Goal: Transaction & Acquisition: Purchase product/service

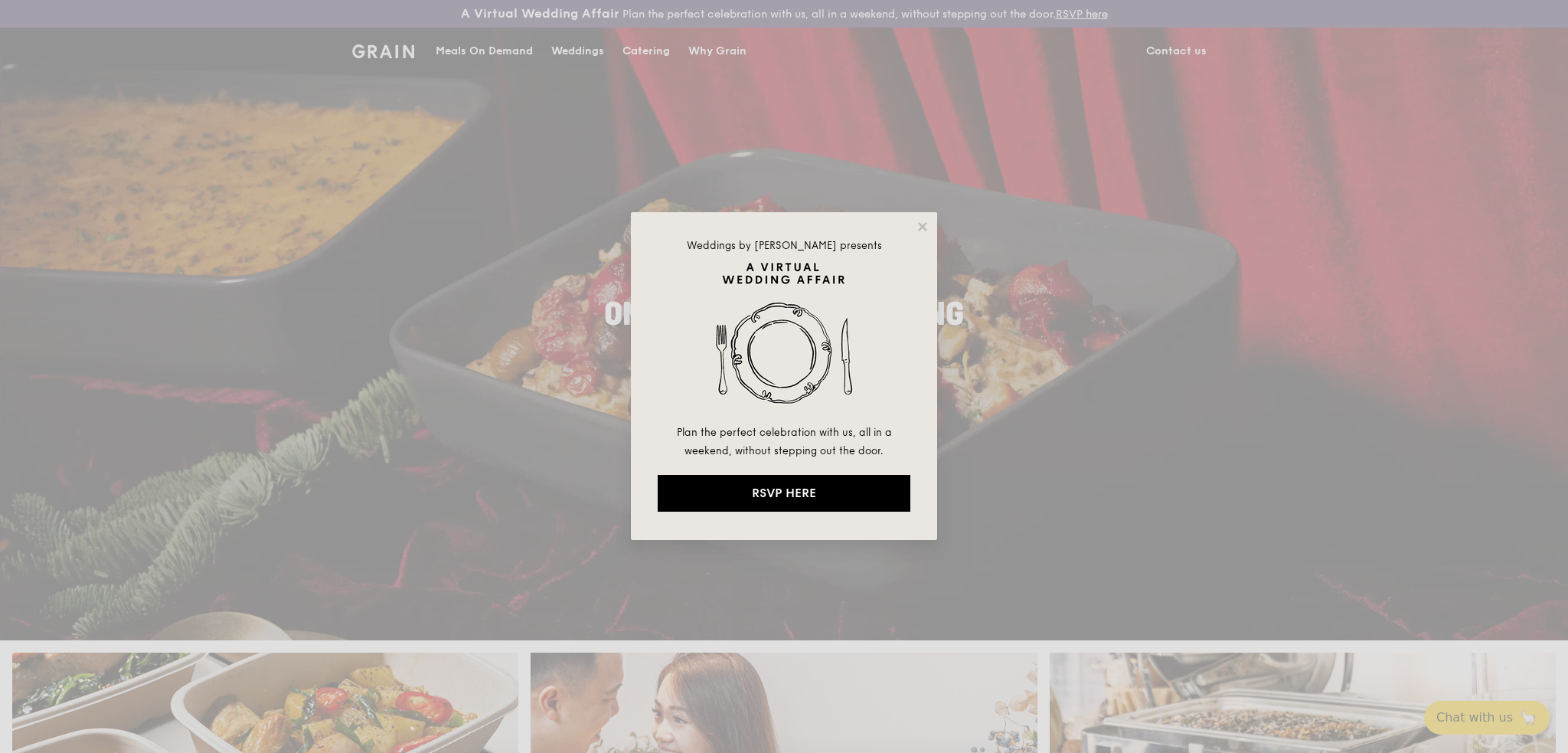
click at [919, 218] on div "Weddings by [PERSON_NAME] presents Plan the perfect celebration with us, all in…" at bounding box center [784, 376] width 306 height 328
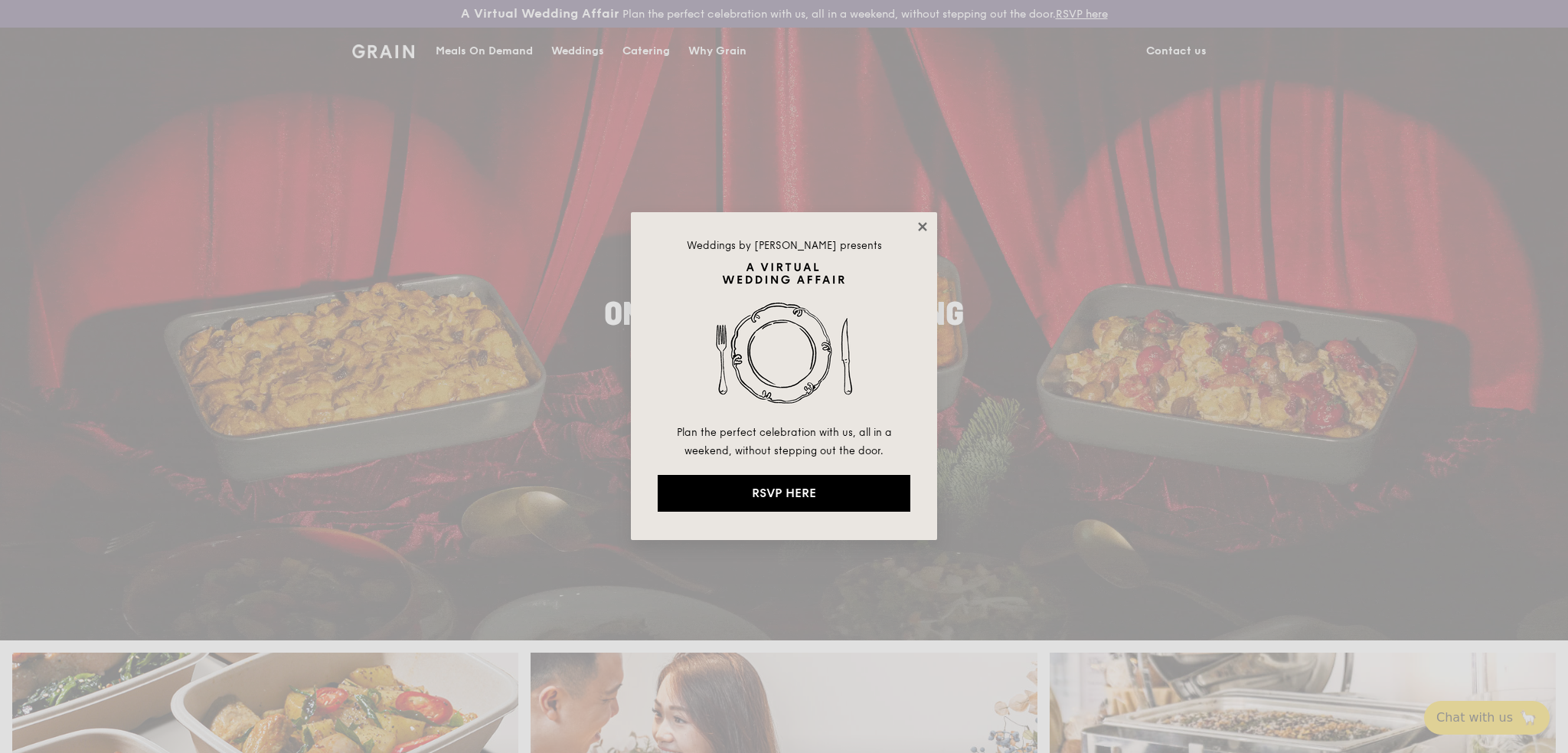
click at [926, 228] on icon at bounding box center [923, 227] width 14 height 14
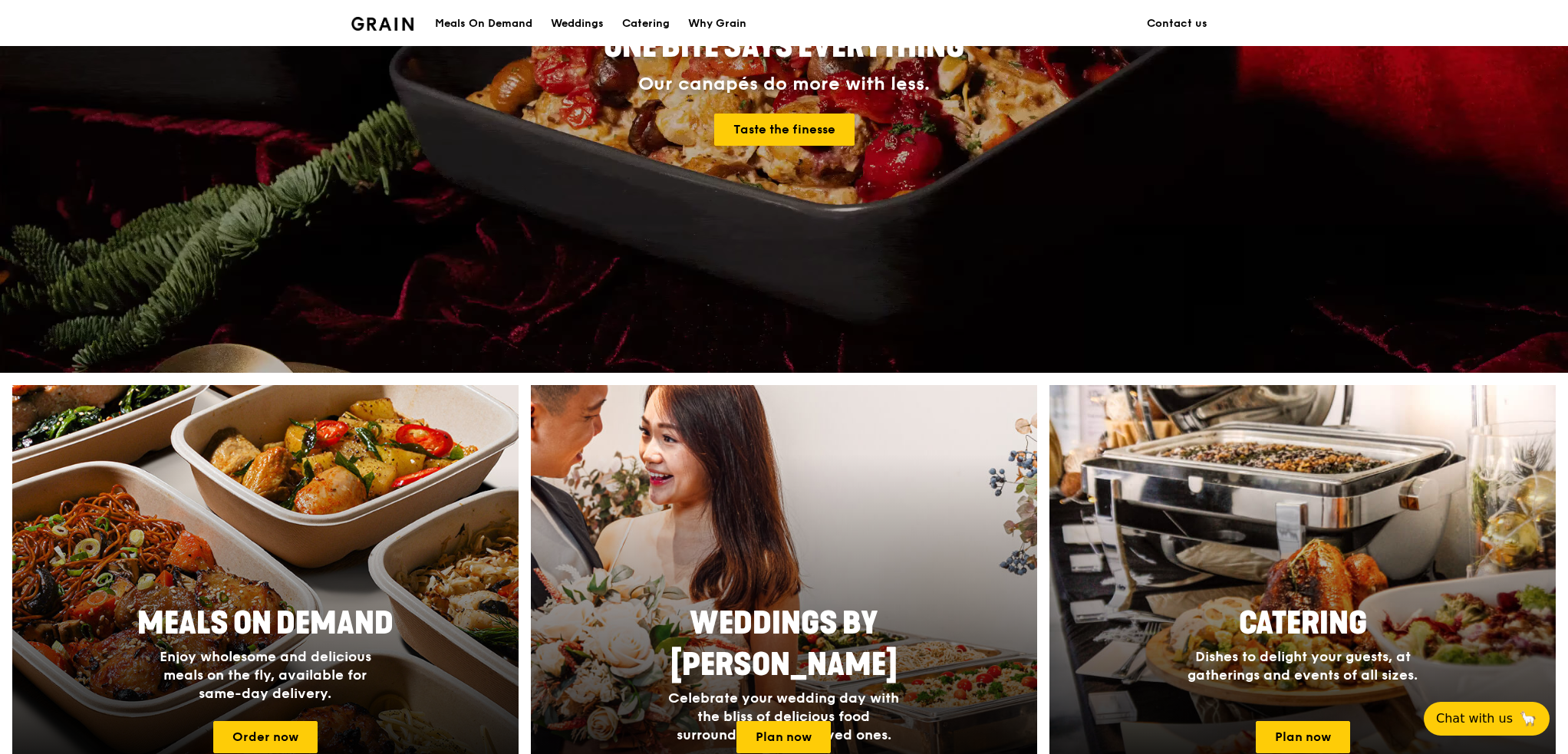
scroll to position [460, 0]
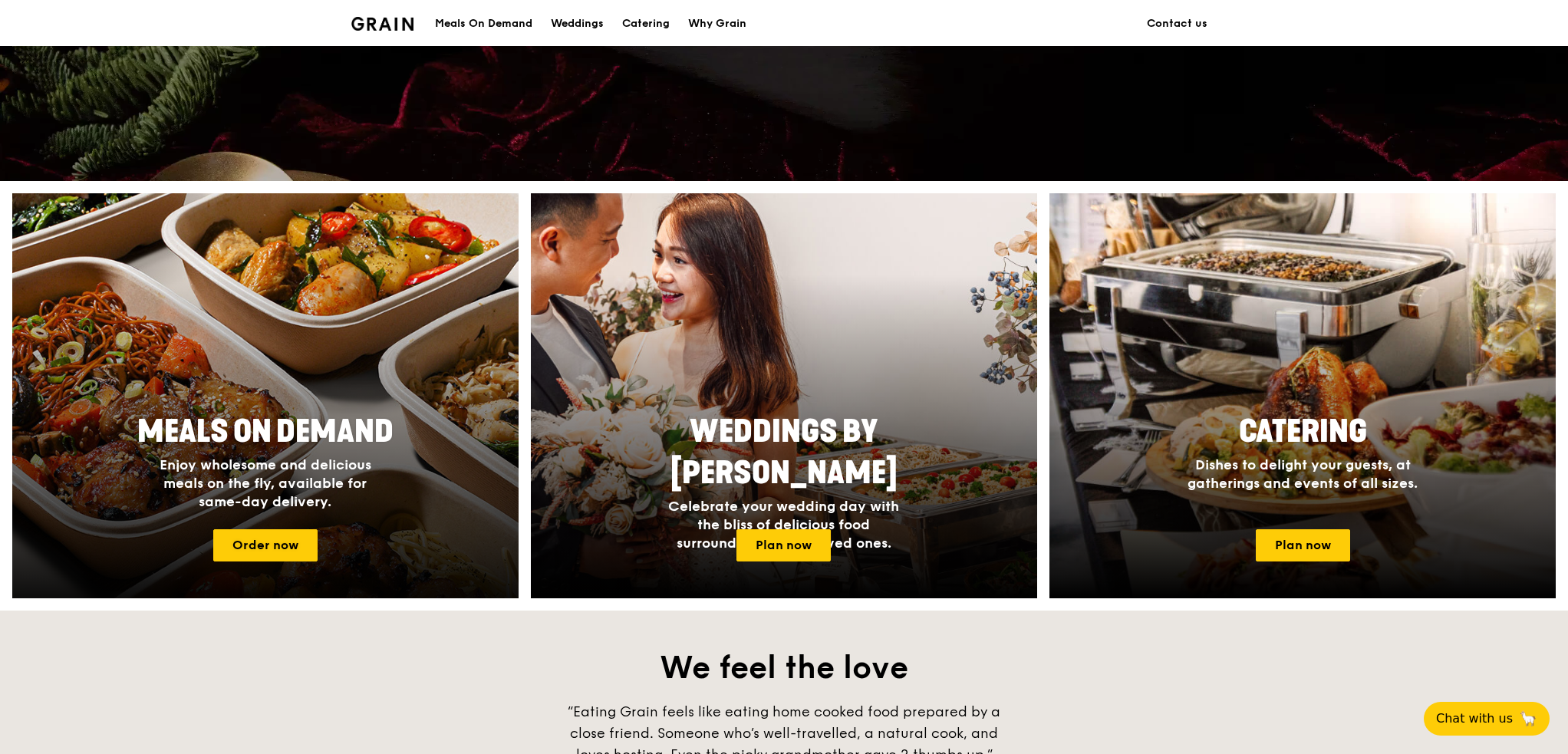
click at [351, 403] on div at bounding box center [265, 396] width 557 height 446
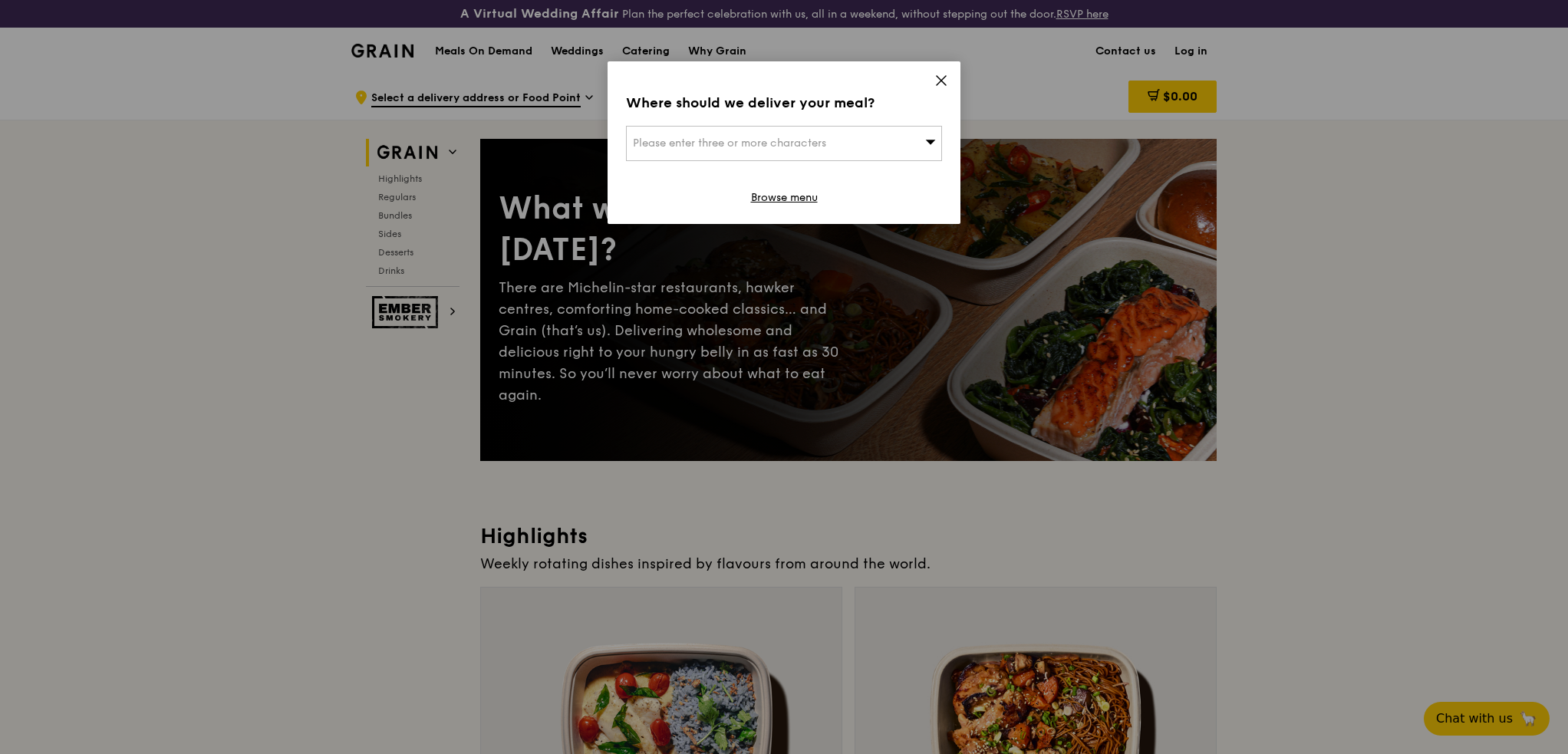
click at [936, 73] on div "Where should we deliver your meal? Please enter three or more characters Browse…" at bounding box center [784, 143] width 353 height 163
click at [957, 84] on div "Where should we deliver your meal? Please enter three or more characters Browse…" at bounding box center [784, 143] width 353 height 163
click at [941, 81] on icon at bounding box center [941, 81] width 9 height 9
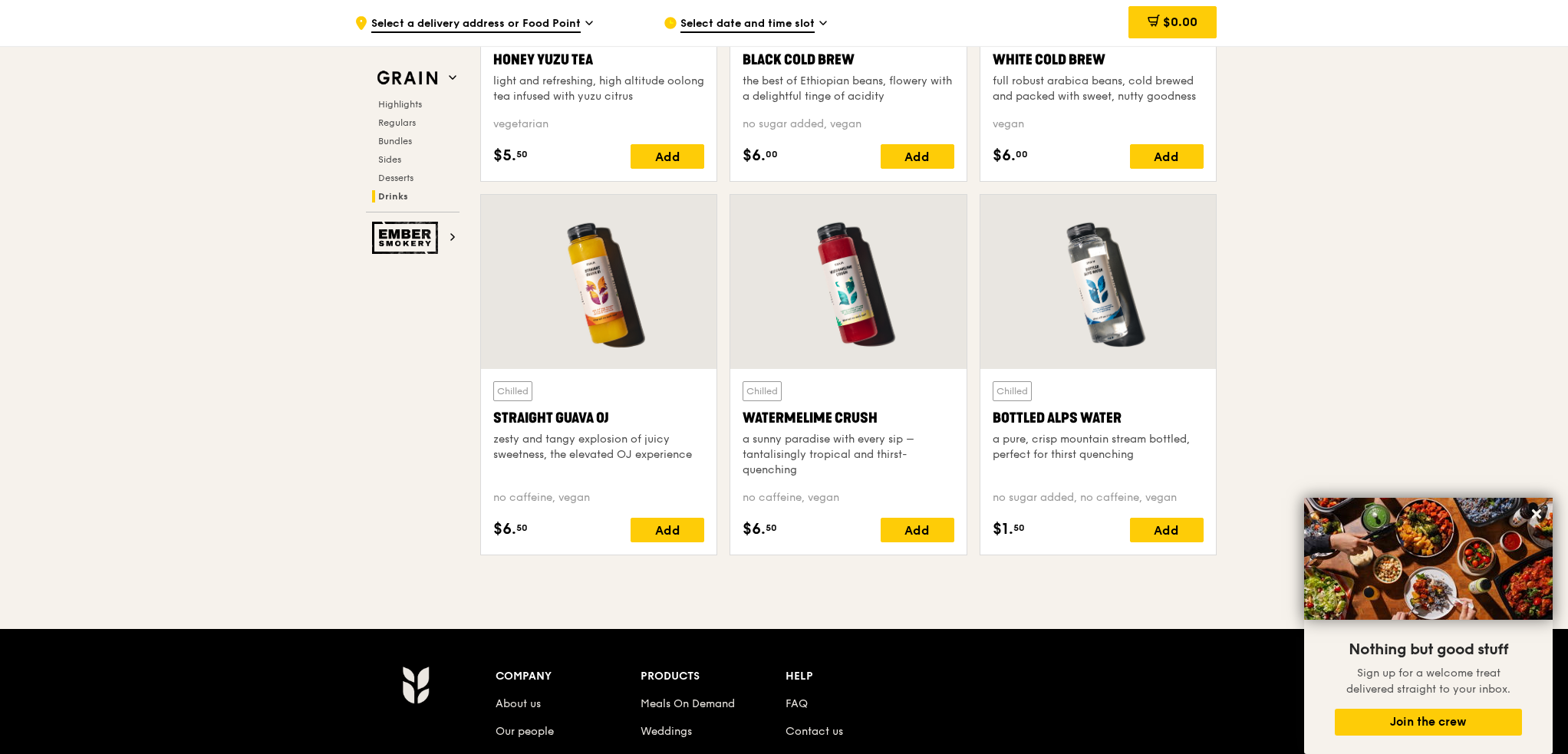
scroll to position [6290, 0]
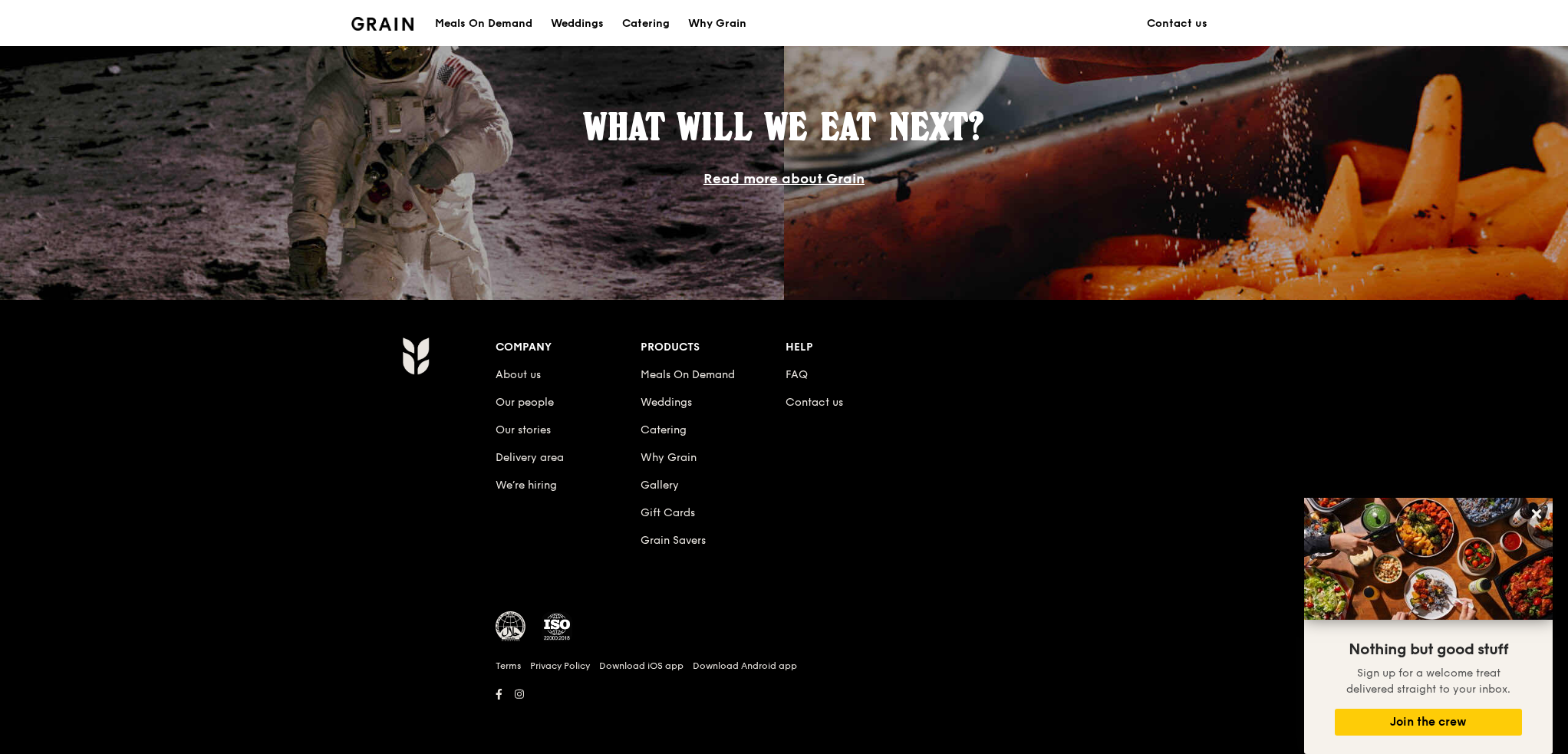
scroll to position [460, 0]
